Goal: Check status: Check status

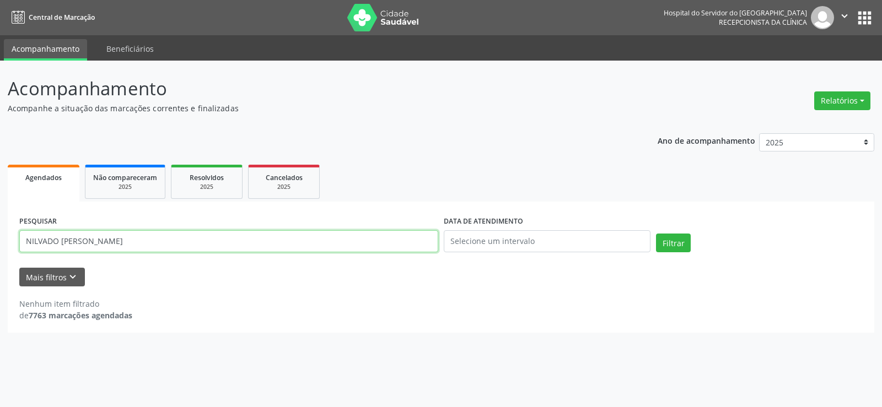
drag, startPoint x: 160, startPoint y: 242, endPoint x: 0, endPoint y: 246, distance: 159.8
click at [0, 246] on div "Acompanhamento Acompanhe a situação das marcações correntes e finalizadas Relat…" at bounding box center [441, 234] width 882 height 347
type input "[PERSON_NAME]"
click at [656, 234] on button "Filtrar" at bounding box center [673, 243] width 35 height 19
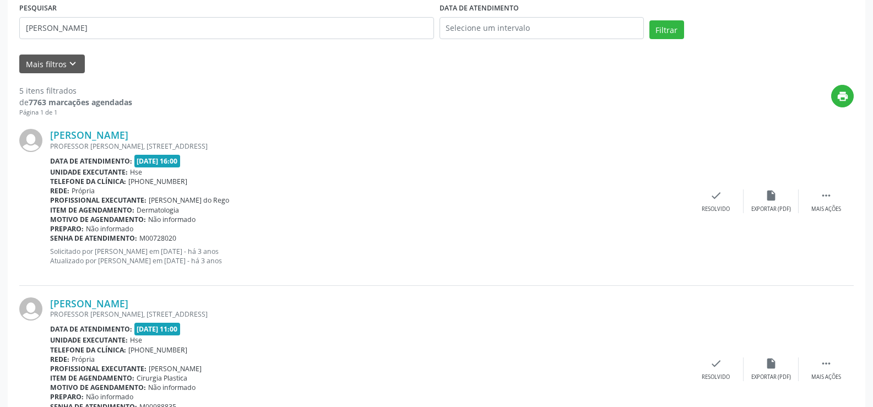
scroll to position [55, 0]
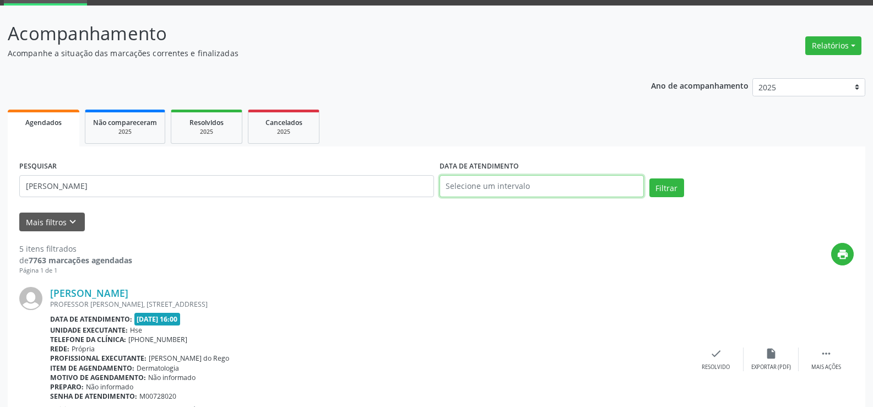
click at [513, 192] on input "text" at bounding box center [542, 186] width 204 height 22
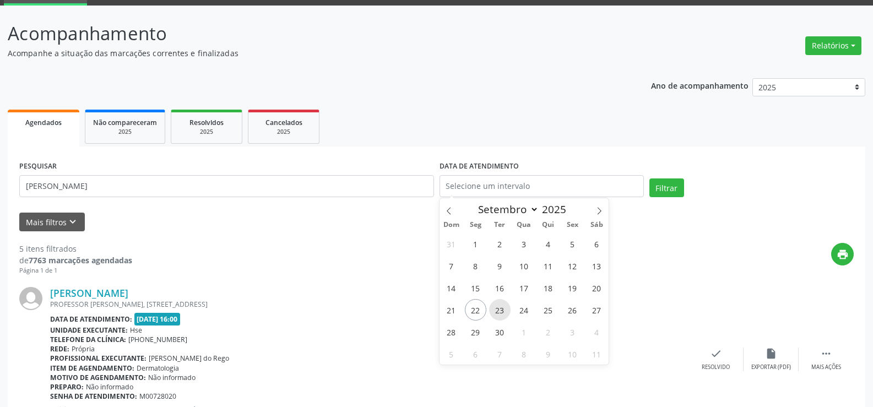
click at [501, 303] on span "23" at bounding box center [499, 309] width 21 height 21
type input "23/09/2025"
click at [501, 303] on span "23" at bounding box center [499, 309] width 21 height 21
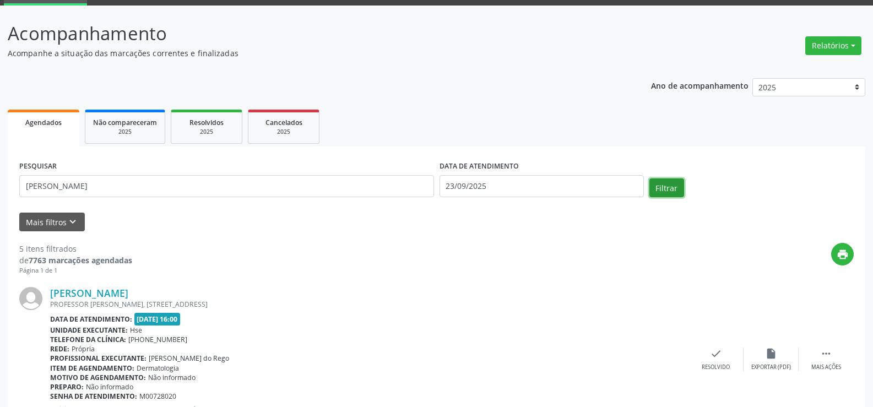
click at [657, 185] on button "Filtrar" at bounding box center [667, 188] width 35 height 19
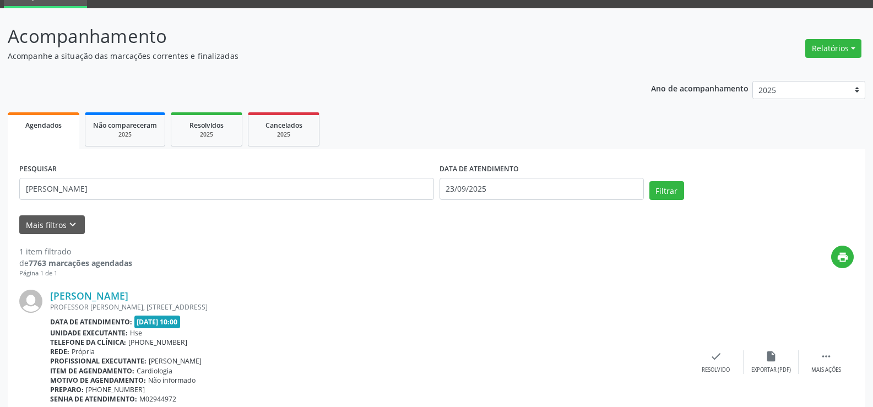
scroll to position [111, 0]
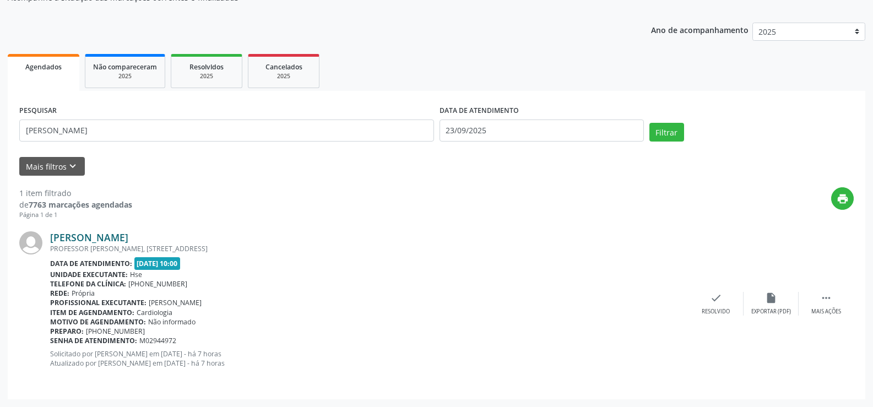
click at [128, 234] on link "[PERSON_NAME]" at bounding box center [89, 237] width 78 height 12
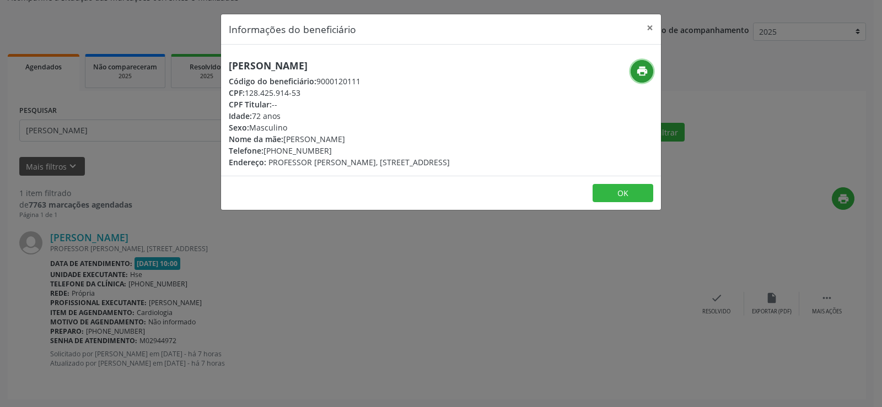
click at [640, 70] on icon "print" at bounding box center [642, 71] width 12 height 12
drag, startPoint x: 409, startPoint y: 64, endPoint x: 213, endPoint y: 72, distance: 195.8
click at [213, 72] on div "Informações do beneficiário × [PERSON_NAME] Código do beneficiário: 9000120111 …" at bounding box center [441, 203] width 882 height 407
copy h5 "[PERSON_NAME]"
click at [167, 124] on div "Informações do beneficiário × [PERSON_NAME] Código do beneficiário: 9000120111 …" at bounding box center [441, 203] width 882 height 407
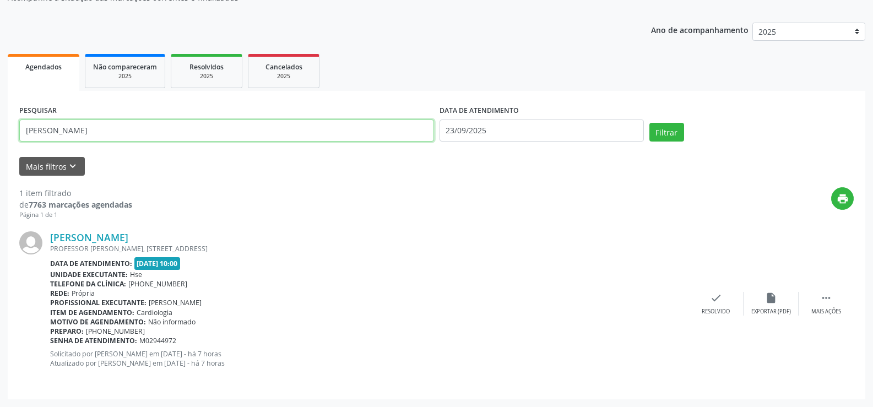
drag, startPoint x: 167, startPoint y: 127, endPoint x: 0, endPoint y: 131, distance: 167.0
click at [0, 131] on div "Acompanhamento Acompanhe a situação das marcações correntes e finalizadas Relat…" at bounding box center [436, 178] width 873 height 457
paste input "[PERSON_NAME]"
type input "[PERSON_NAME]"
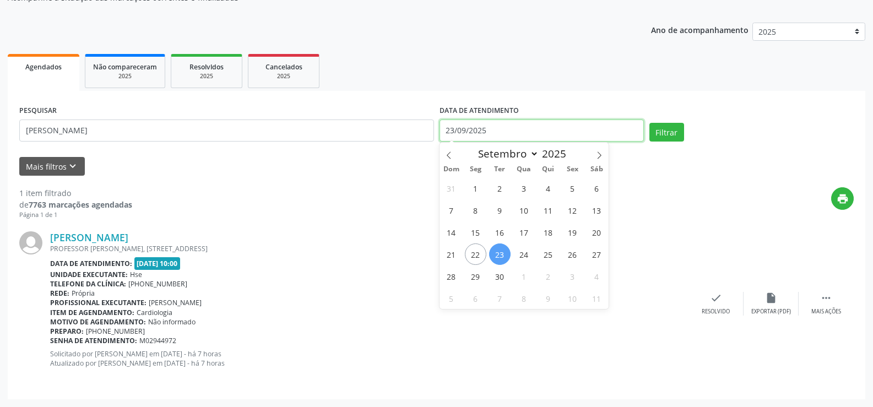
click at [537, 129] on input "23/09/2025" at bounding box center [542, 131] width 204 height 22
click at [667, 129] on button "Filtrar" at bounding box center [667, 132] width 35 height 19
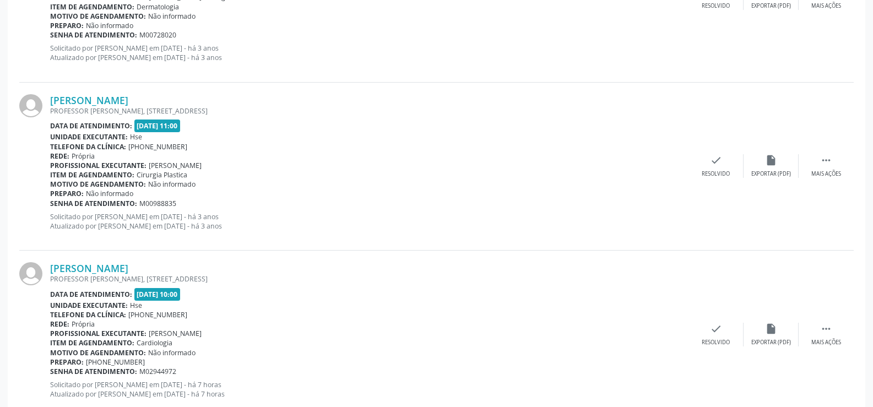
scroll to position [447, 0]
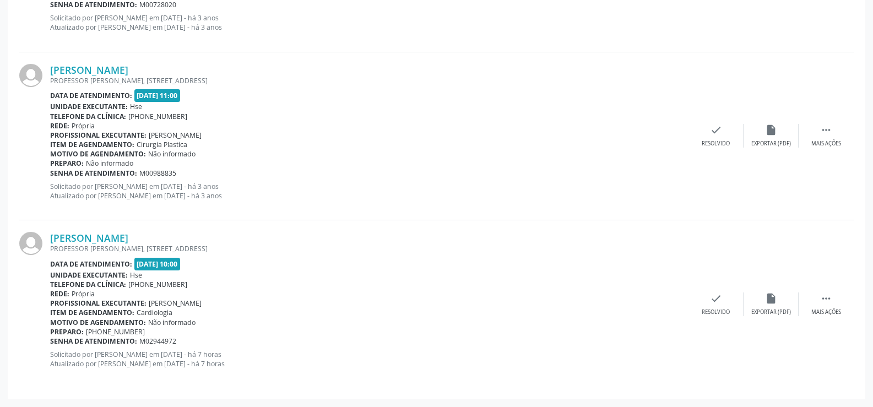
drag, startPoint x: 212, startPoint y: 235, endPoint x: 45, endPoint y: 240, distance: 167.0
click at [45, 240] on div "[PERSON_NAME] [STREET_ADDRESS][PERSON_NAME] Data de atendimento: [DATE] 10:00 U…" at bounding box center [436, 304] width 835 height 168
copy div "[PERSON_NAME]"
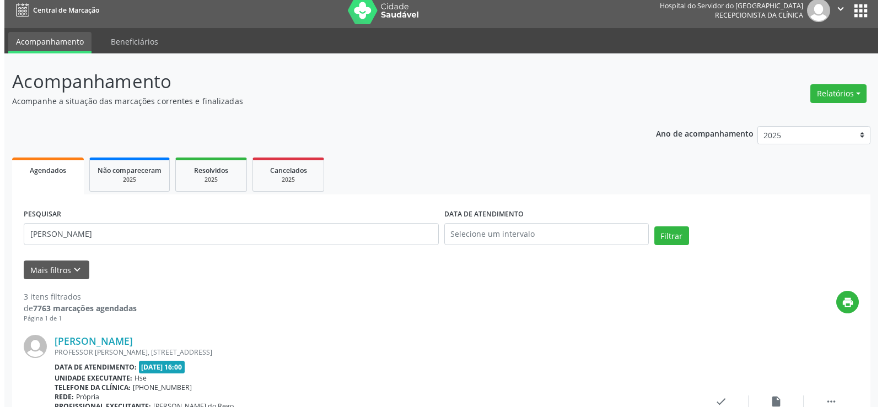
scroll to position [0, 0]
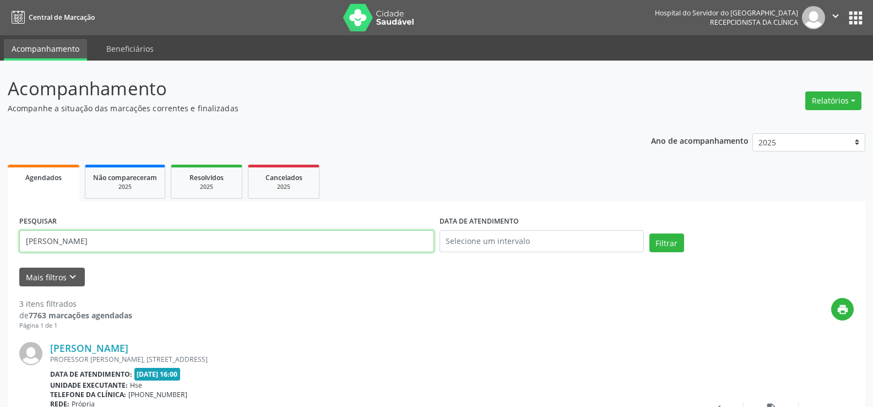
drag, startPoint x: 154, startPoint y: 240, endPoint x: 0, endPoint y: 231, distance: 154.5
click at [650, 234] on button "Filtrar" at bounding box center [667, 243] width 35 height 19
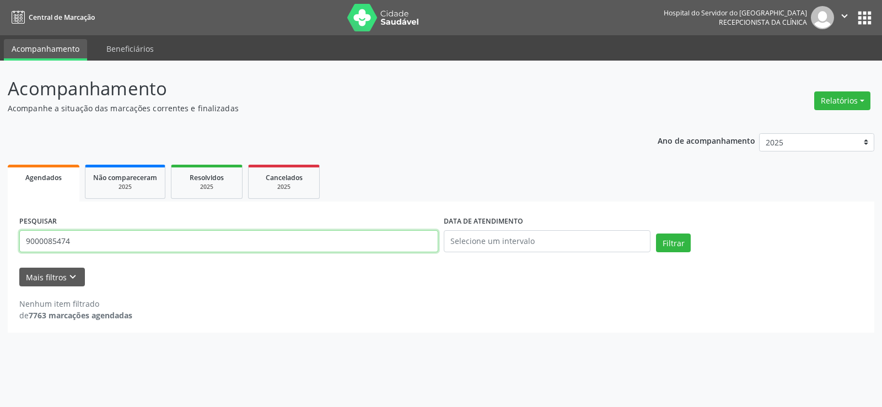
drag, startPoint x: 102, startPoint y: 246, endPoint x: 10, endPoint y: 240, distance: 92.3
click at [10, 240] on div "PESQUISAR 9000085474 DATA DE ATENDIMENTO Filtrar UNIDADE EXECUTANTE Selecione u…" at bounding box center [441, 267] width 866 height 131
type input "9000085474"
click at [656, 234] on button "Filtrar" at bounding box center [673, 243] width 35 height 19
